Goal: Find contact information: Find contact information

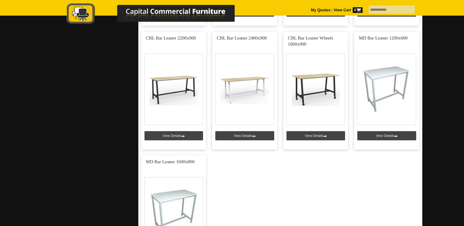
scroll to position [490, 0]
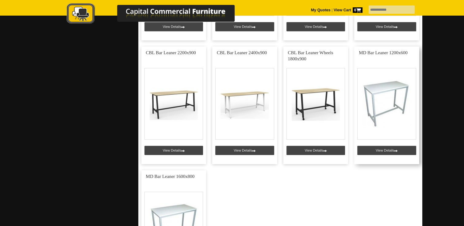
click at [378, 113] on link at bounding box center [386, 106] width 65 height 118
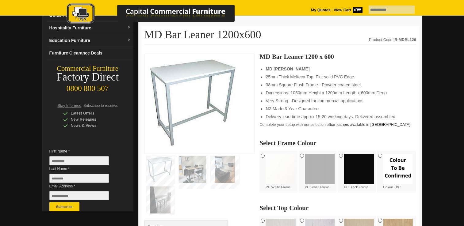
scroll to position [92, 0]
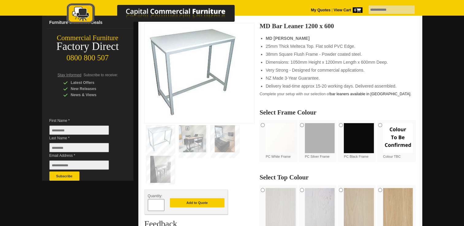
click at [361, 133] on img at bounding box center [359, 138] width 30 height 30
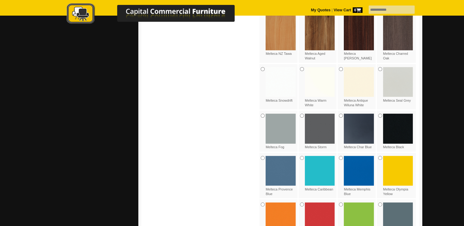
scroll to position [429, 0]
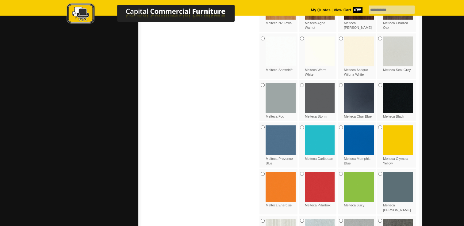
click at [398, 97] on img at bounding box center [398, 98] width 30 height 30
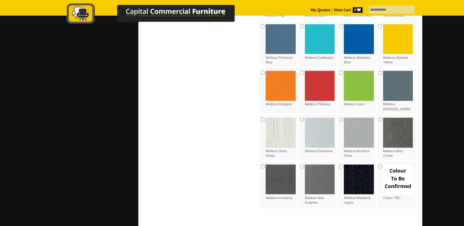
scroll to position [552, 0]
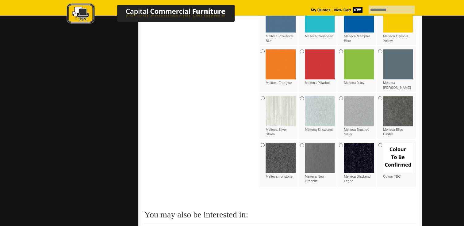
click at [282, 153] on img at bounding box center [280, 158] width 30 height 30
click at [282, 152] on img at bounding box center [280, 158] width 30 height 30
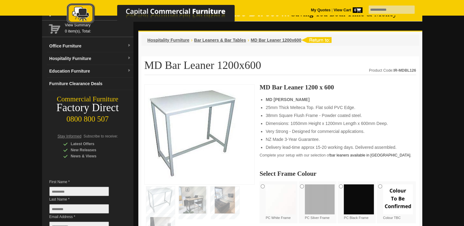
scroll to position [0, 0]
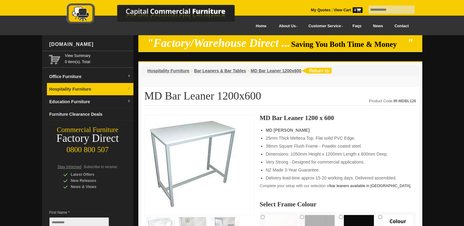
click at [110, 92] on link "Hospitality Furniture" at bounding box center [90, 89] width 86 height 13
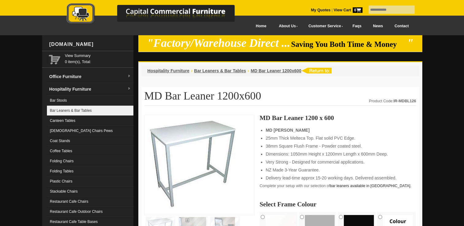
click at [87, 111] on link "Bar Leaners & Bar Tables" at bounding box center [90, 111] width 86 height 10
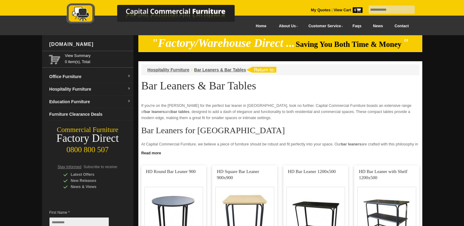
click at [395, 25] on link "Contact" at bounding box center [401, 26] width 26 height 14
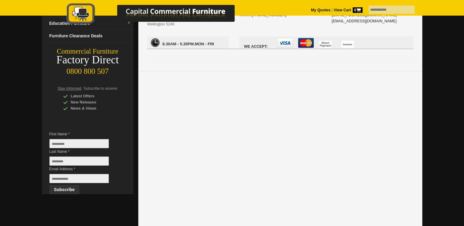
scroll to position [153, 0]
